Goal: Navigation & Orientation: Go to known website

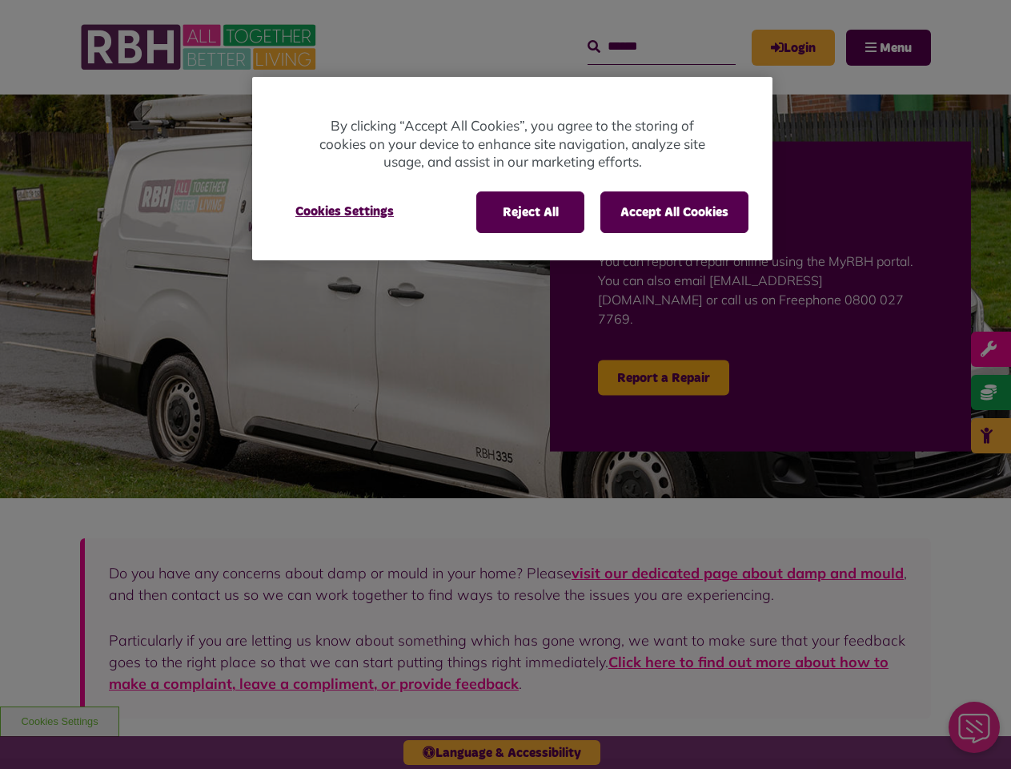
click at [505, 384] on div at bounding box center [505, 384] width 1011 height 769
click at [529, 212] on button "Reject All" at bounding box center [530, 212] width 108 height 42
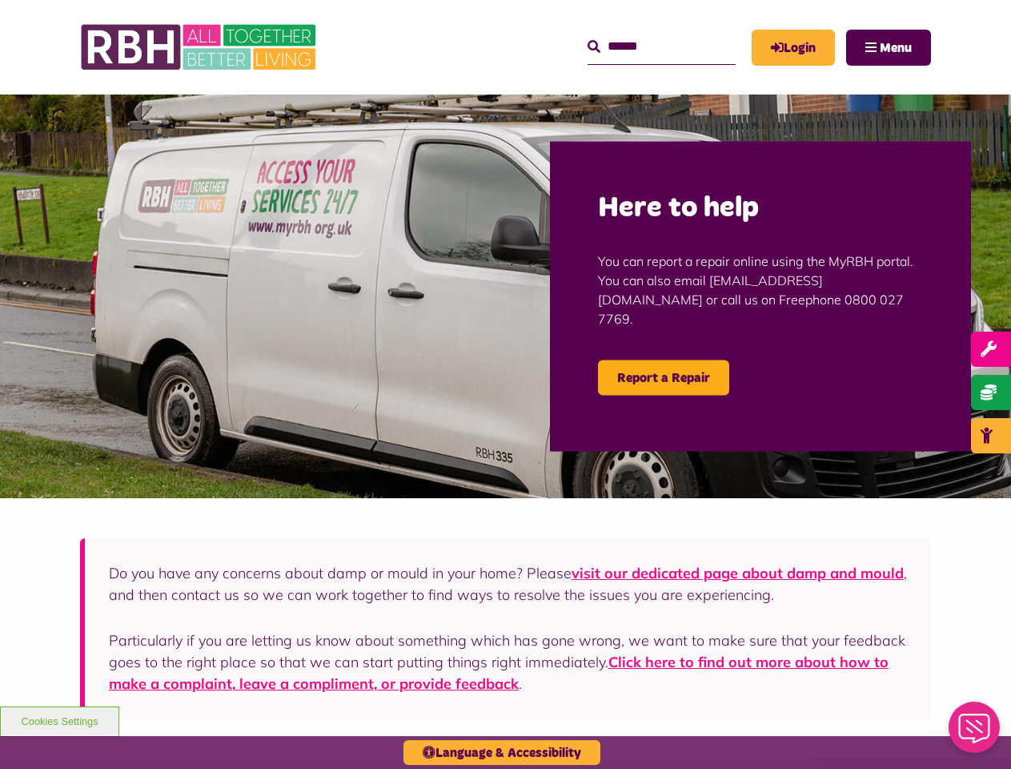
click at [344, 211] on img at bounding box center [505, 296] width 1011 height 404
